Goal: Transaction & Acquisition: Purchase product/service

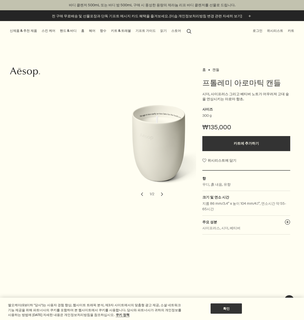
click at [219, 72] on link "캔들" at bounding box center [215, 69] width 7 height 5
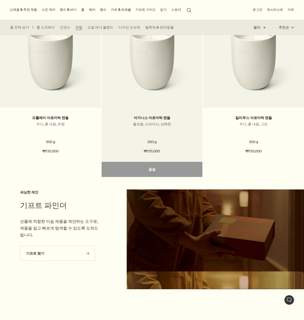
scroll to position [175, 0]
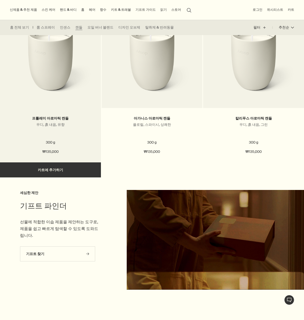
click at [67, 90] on img at bounding box center [51, 63] width 86 height 75
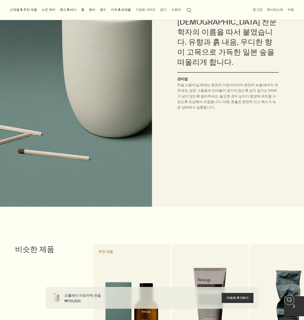
scroll to position [426, 0]
